Goal: Task Accomplishment & Management: Use online tool/utility

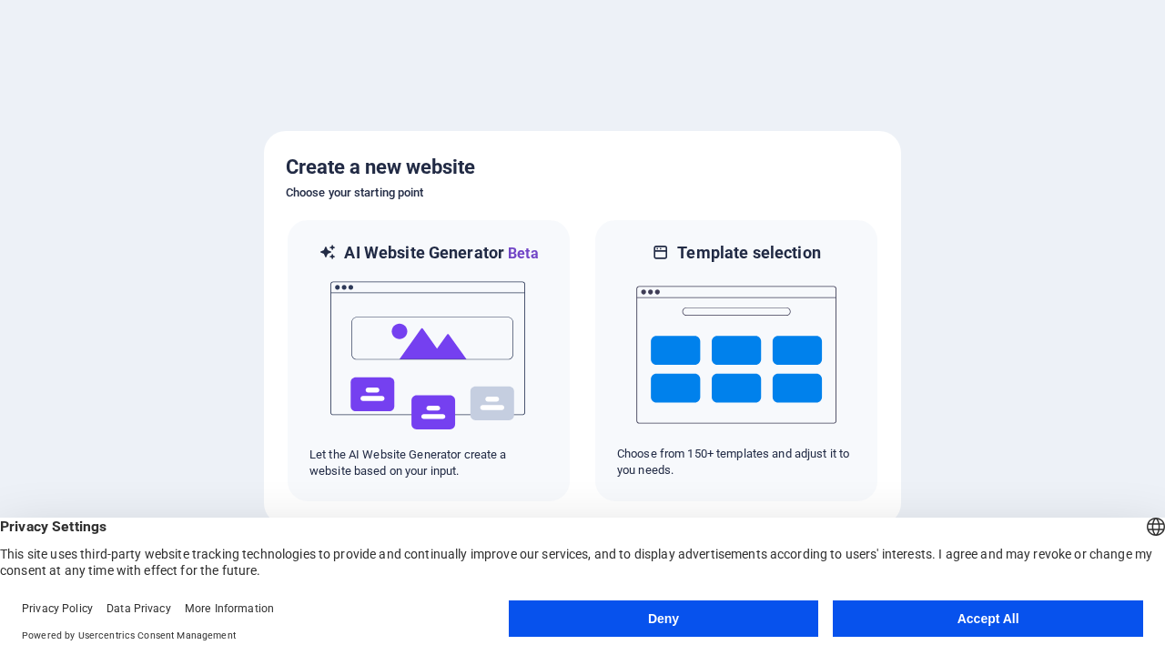
click at [661, 619] on button "Deny" at bounding box center [664, 619] width 310 height 36
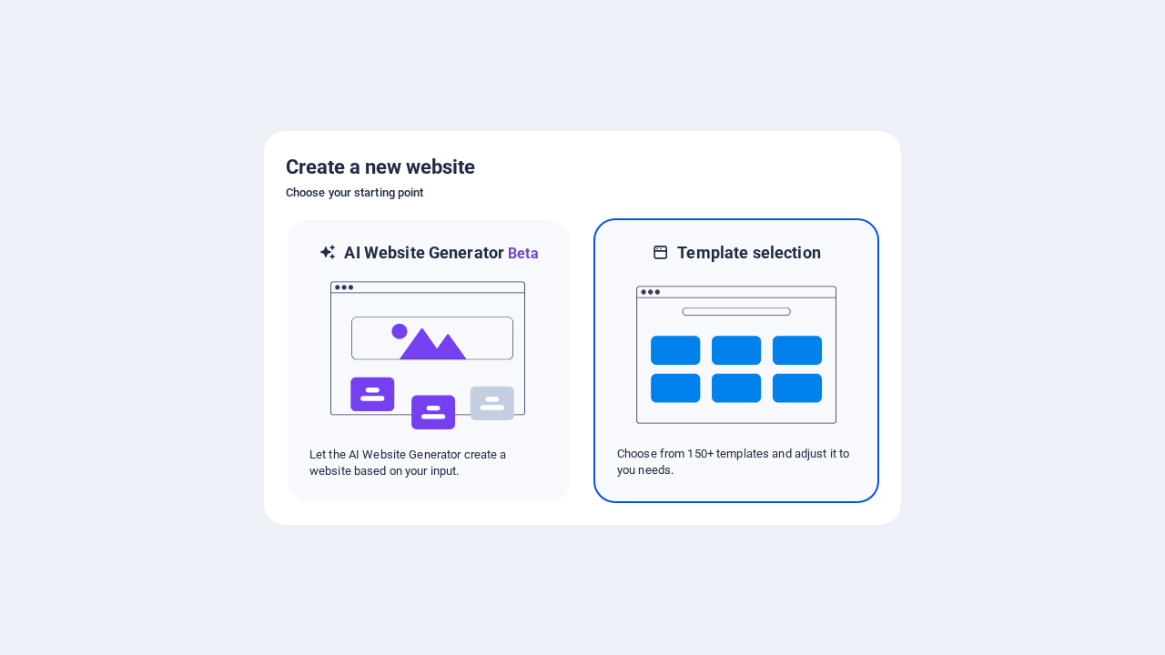
click at [736, 360] on img at bounding box center [736, 355] width 200 height 182
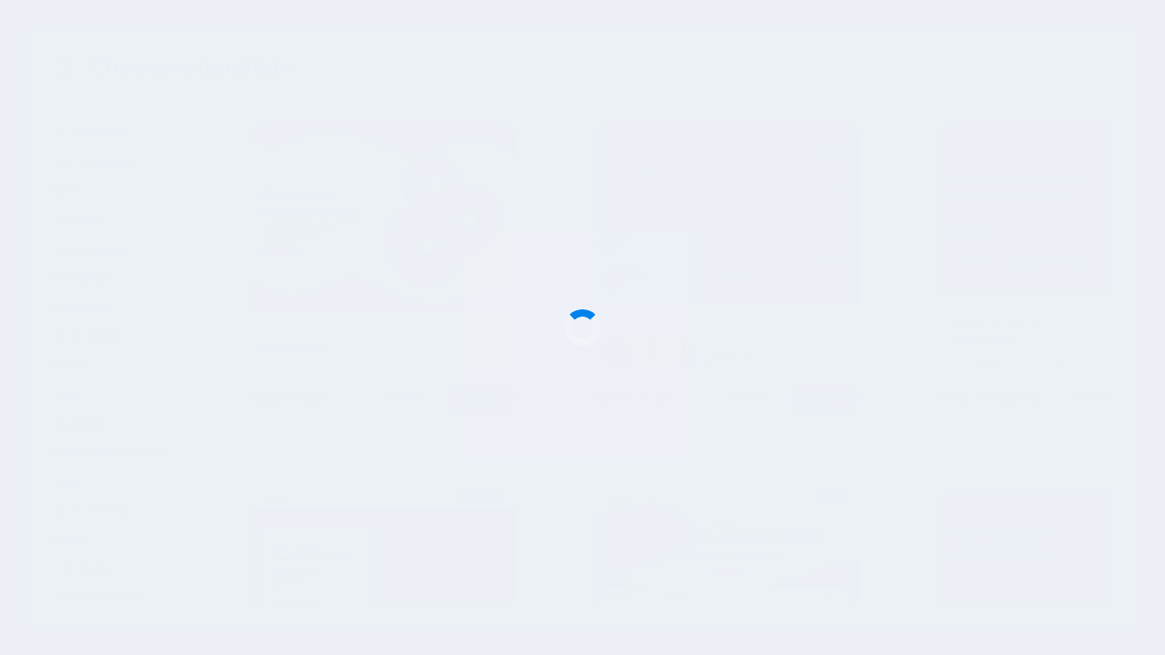
scroll to position [19870, 0]
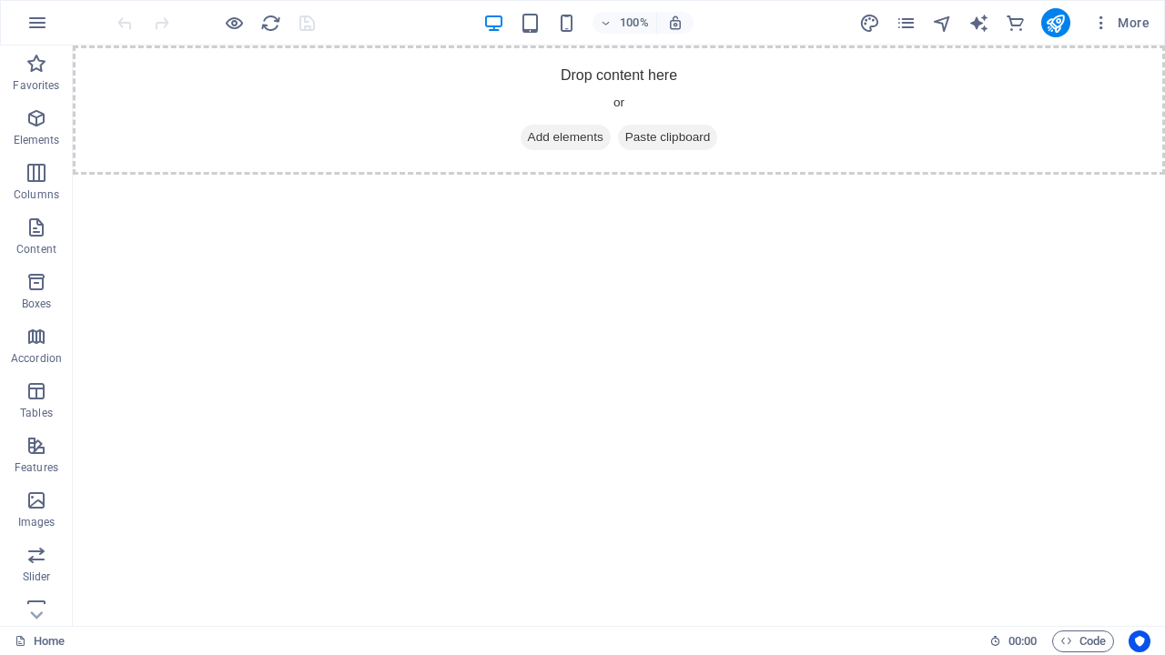
click at [1055, 23] on icon "publish" at bounding box center [1055, 23] width 21 height 21
